Goal: Task Accomplishment & Management: Use online tool/utility

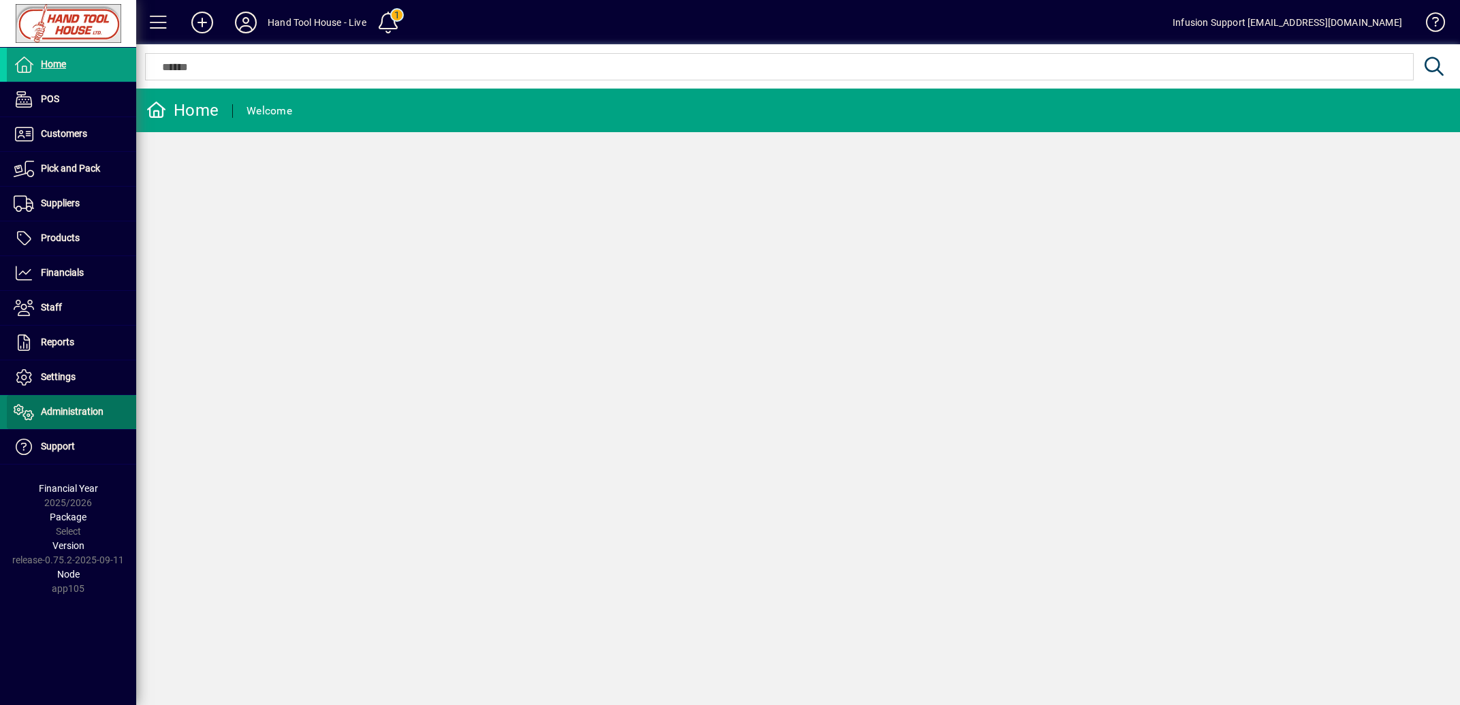
click at [69, 416] on span "Administration" at bounding box center [72, 411] width 63 height 11
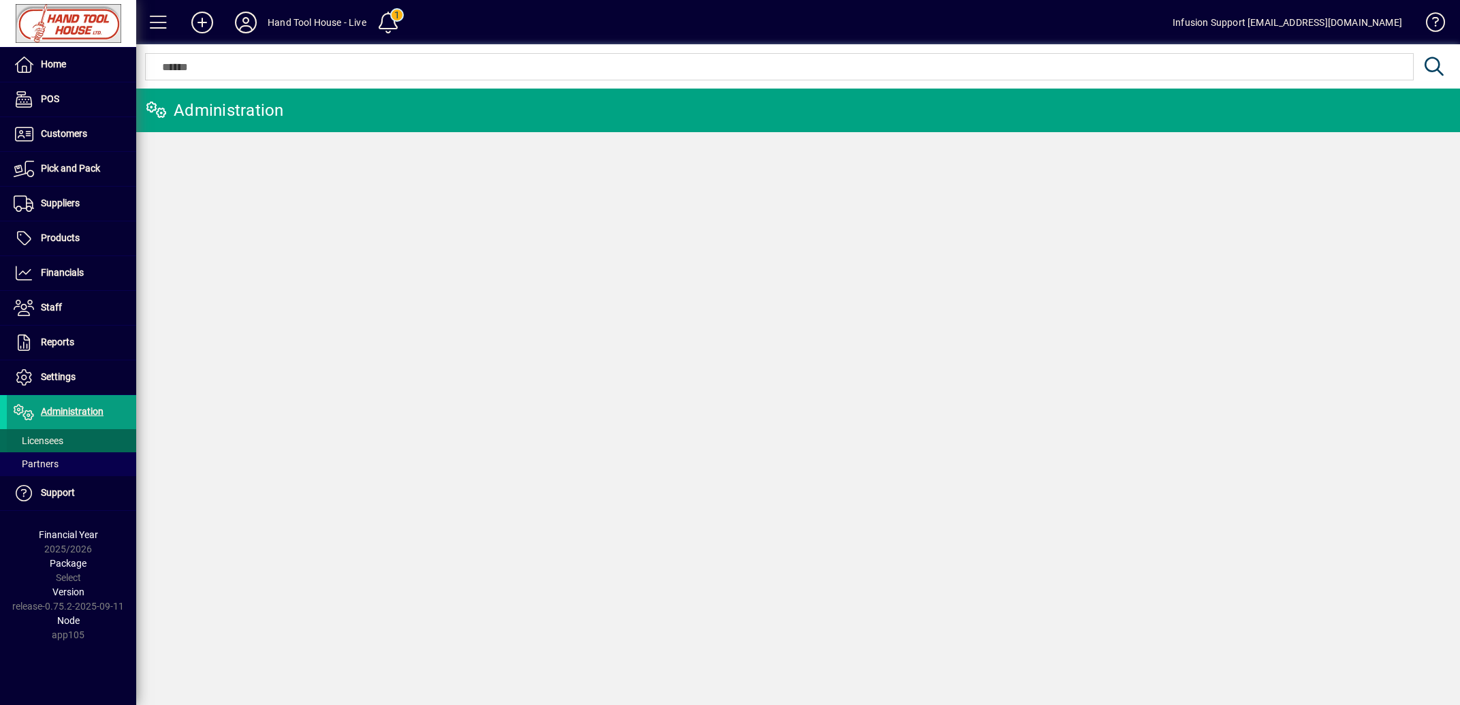
click at [44, 441] on span "Licensees" at bounding box center [39, 440] width 50 height 11
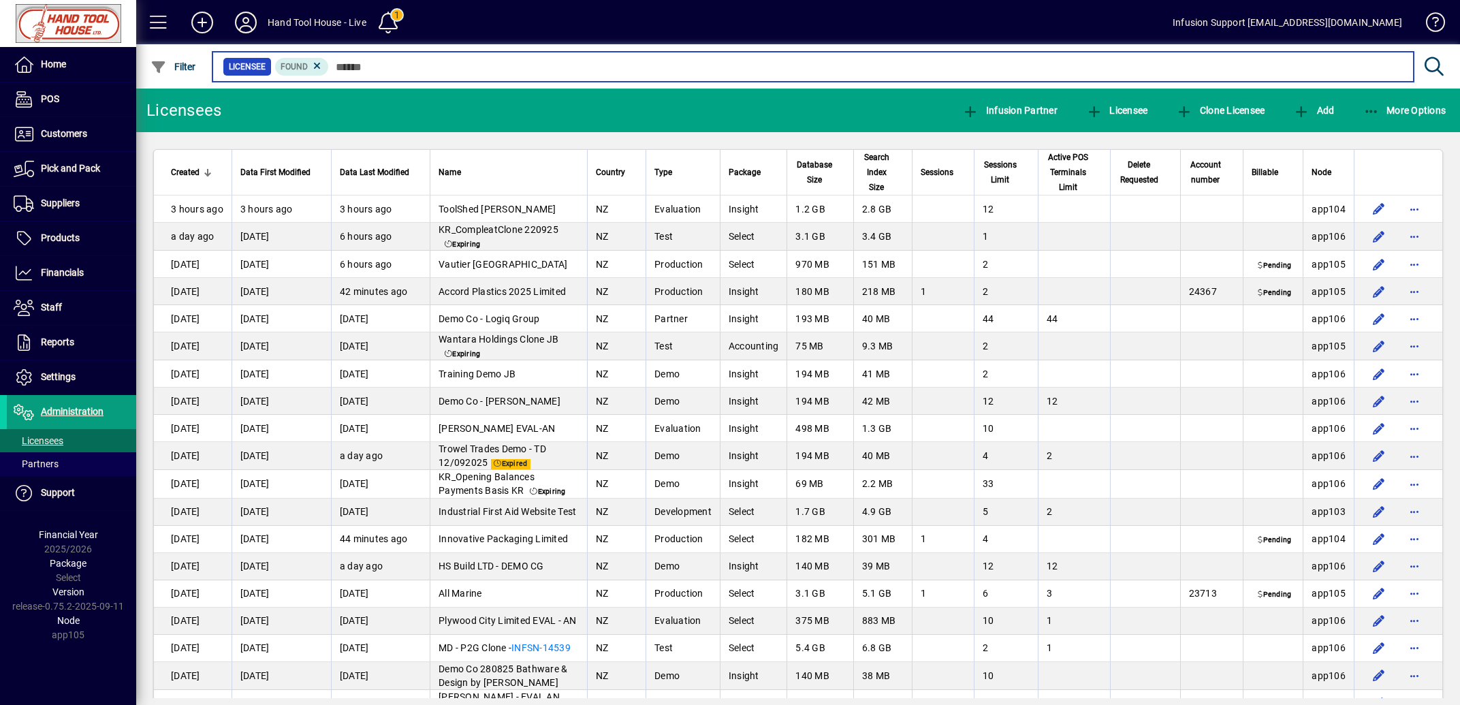
click at [412, 63] on input "text" at bounding box center [866, 66] width 1074 height 19
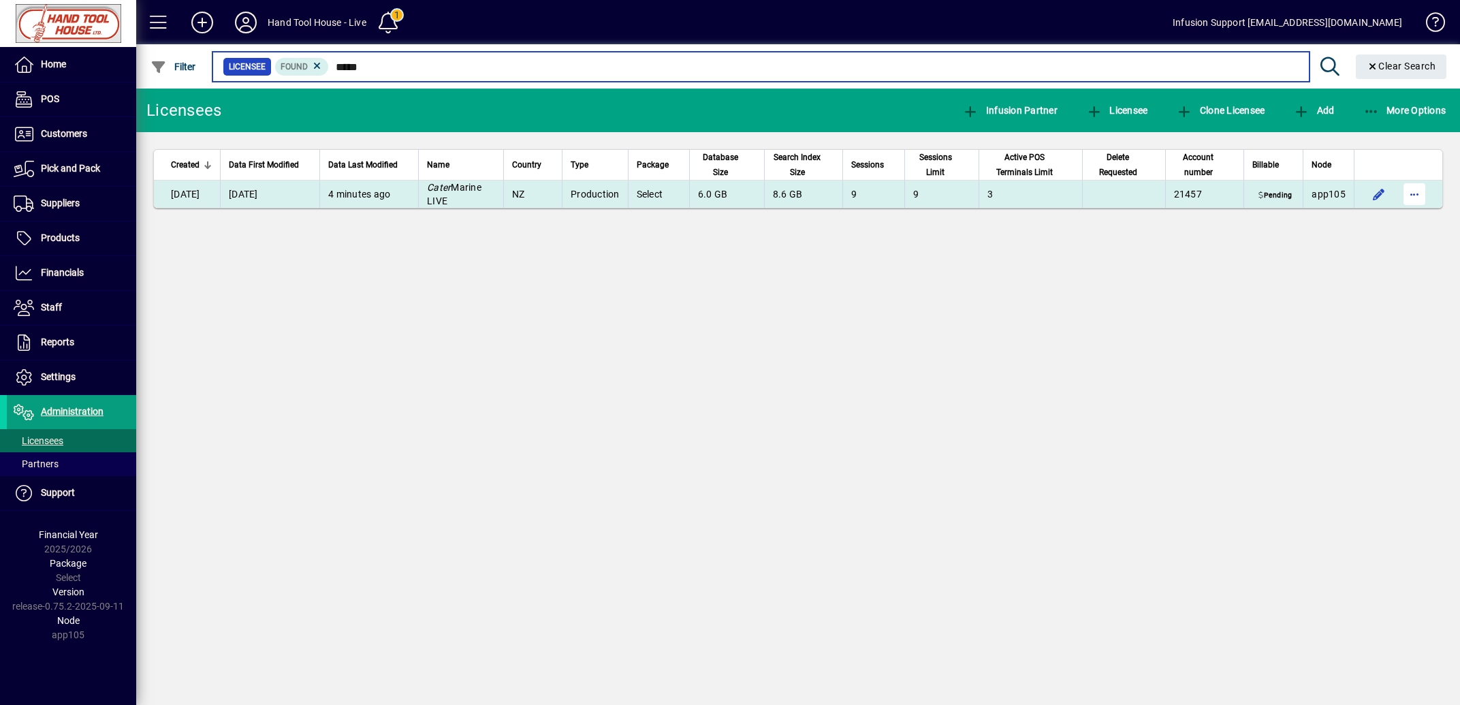
type input "*****"
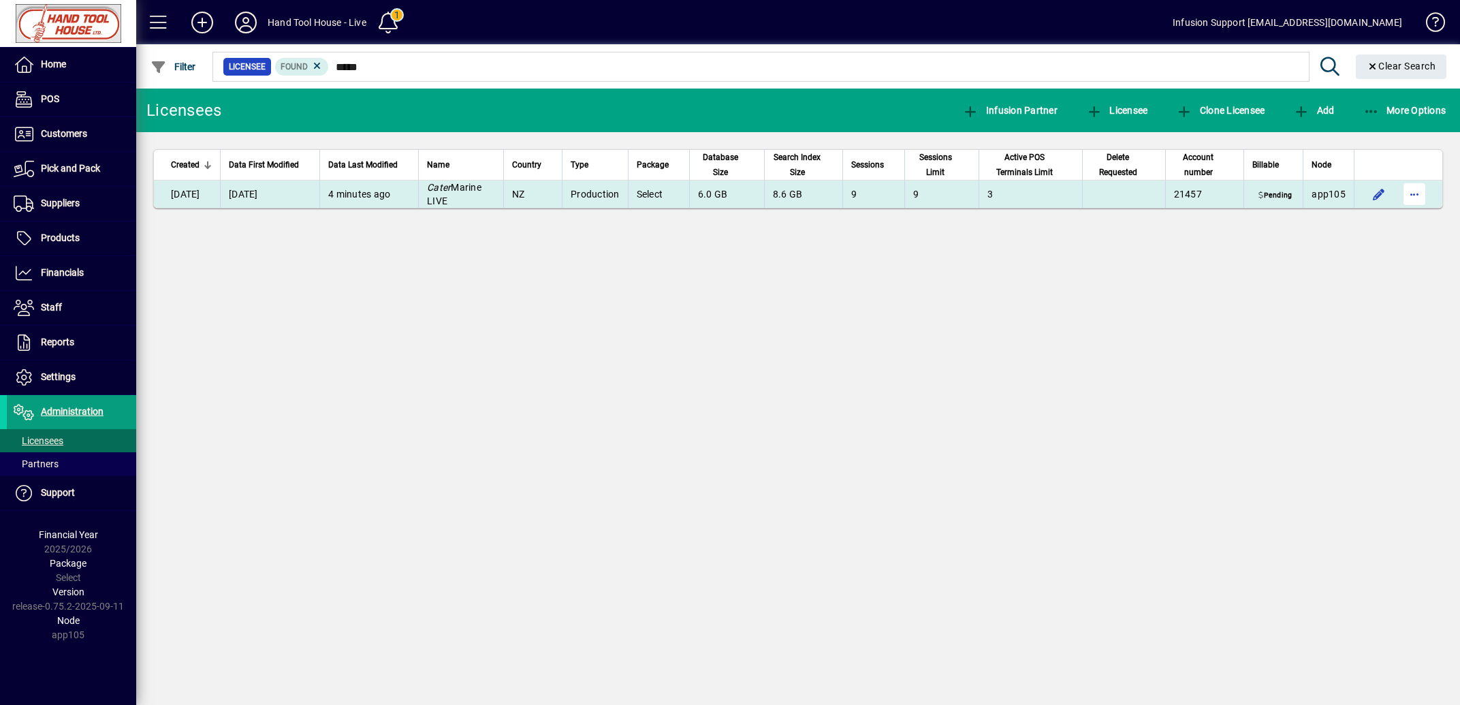
click at [1415, 195] on span "button" at bounding box center [1414, 194] width 33 height 33
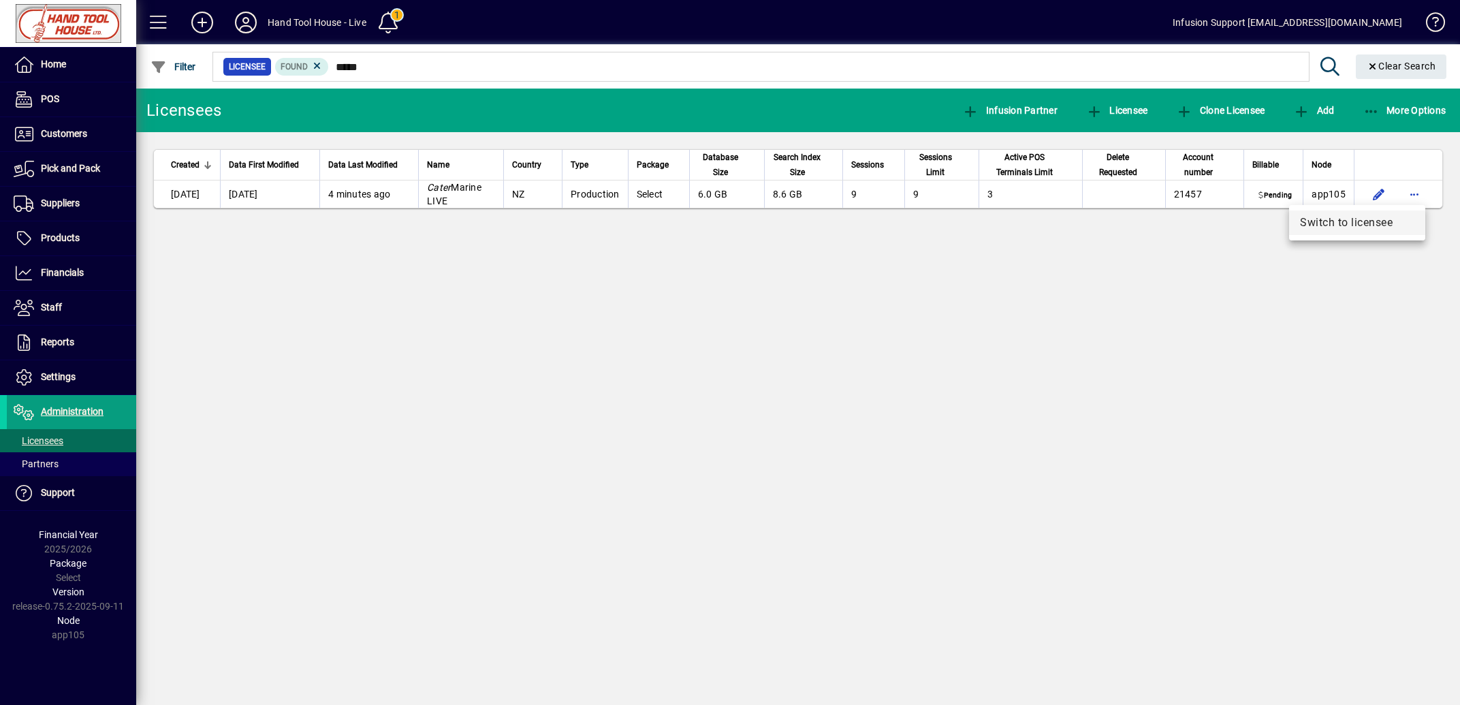
click at [1360, 226] on span "Switch to licensee" at bounding box center [1357, 223] width 114 height 16
